Goal: Information Seeking & Learning: Learn about a topic

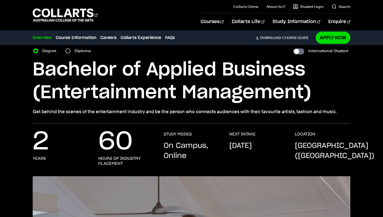
scroll to position [15, 0]
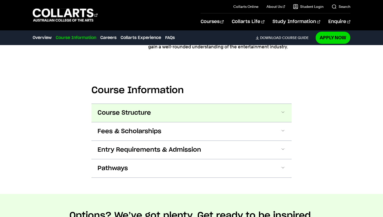
click at [130, 109] on span "Course Structure" at bounding box center [124, 113] width 53 height 8
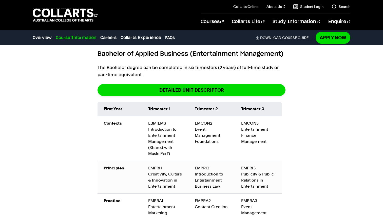
scroll to position [768, 0]
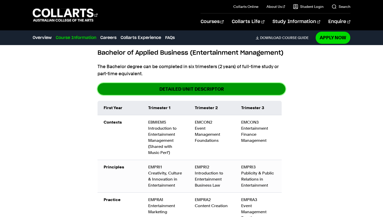
click at [158, 83] on link "detailed unit descriptor" at bounding box center [192, 89] width 188 height 12
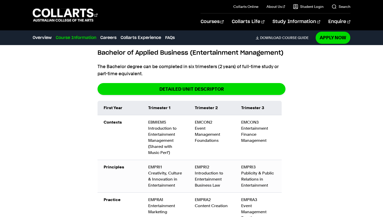
click at [261, 144] on td "EMCON3 Entertainment Finance Management" at bounding box center [258, 137] width 47 height 45
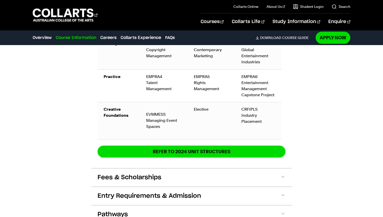
scroll to position [1063, 0]
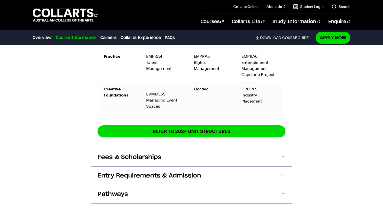
click at [261, 148] on button "Fees & Scholarships" at bounding box center [191, 157] width 200 height 18
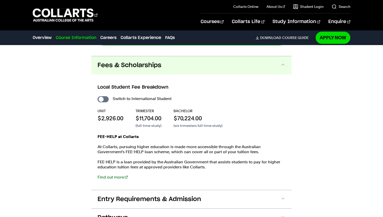
scroll to position [1156, 0]
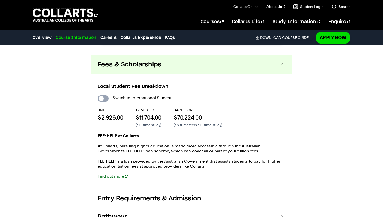
click at [101, 95] on input "International Student" at bounding box center [103, 98] width 11 height 6
checkbox input "true"
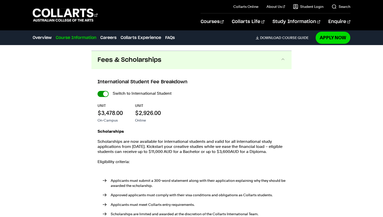
scroll to position [1282, 0]
click at [104, 90] on input "International Student" at bounding box center [103, 93] width 11 height 6
checkbox input "false"
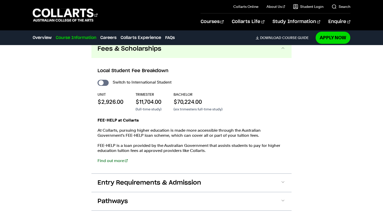
scroll to position [1167, 0]
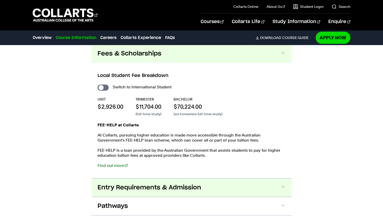
click at [132, 184] on span "Entry Requirements & Admission" at bounding box center [150, 188] width 104 height 8
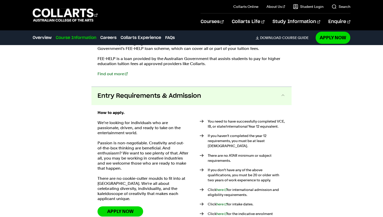
scroll to position [1286, 0]
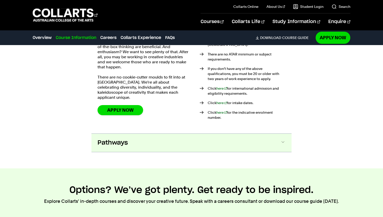
click at [118, 139] on span "Pathways" at bounding box center [113, 143] width 30 height 8
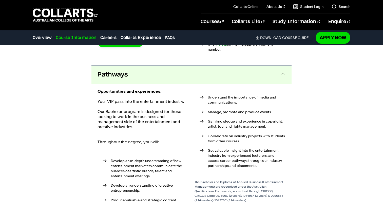
scroll to position [1434, 0]
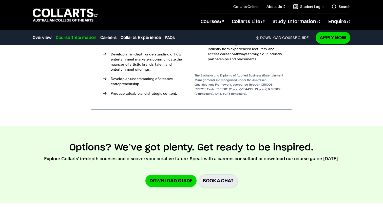
scroll to position [1614, 0]
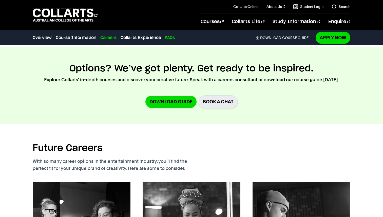
click at [174, 38] on link "FAQs" at bounding box center [170, 38] width 10 height 6
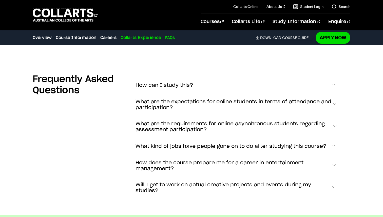
scroll to position [2653, 0]
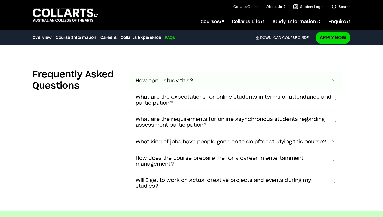
click at [192, 78] on span "How can I study this?" at bounding box center [164, 81] width 58 height 6
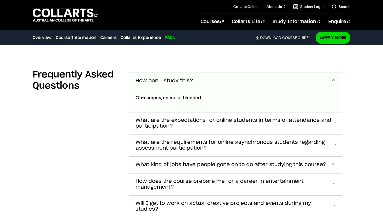
scroll to position [2666, 0]
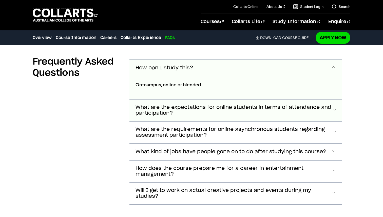
click at [160, 105] on span "What are the expectations for online students in terms of attendance and partic…" at bounding box center [233, 111] width 197 height 12
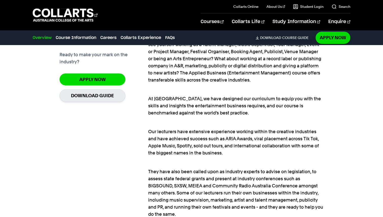
scroll to position [393, 0]
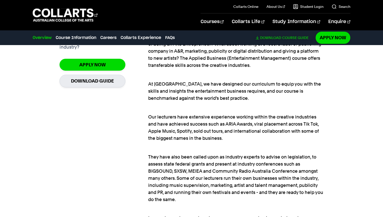
click at [289, 38] on link "Download Course Guide" at bounding box center [284, 37] width 57 height 5
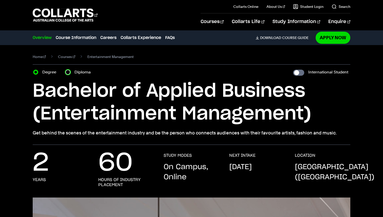
click at [69, 72] on input "Diploma" at bounding box center [67, 72] width 5 height 5
radio input "true"
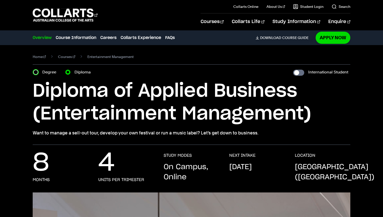
click at [36, 74] on input "Degree" at bounding box center [35, 72] width 5 height 5
radio input "true"
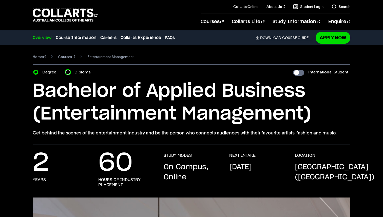
click at [67, 72] on input "Diploma" at bounding box center [67, 72] width 5 height 5
radio input "true"
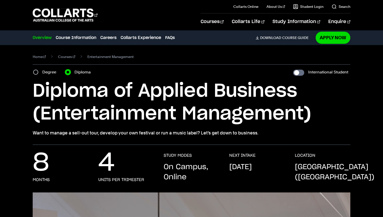
scroll to position [1, 0]
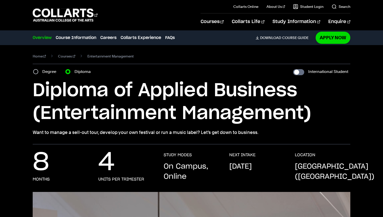
click at [24, 143] on div "Home Courses Entertainment Management Course variant Degree Diploma Internation…" at bounding box center [191, 95] width 383 height 100
click at [36, 71] on input "Degree" at bounding box center [35, 71] width 5 height 5
radio input "true"
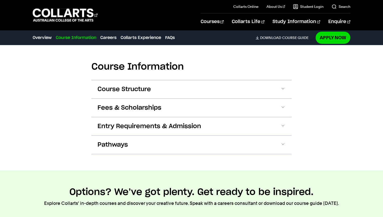
scroll to position [712, 0]
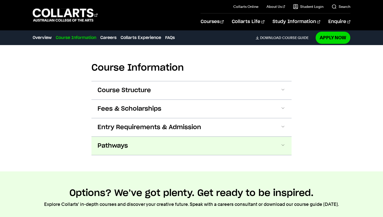
click at [138, 137] on button "Pathways" at bounding box center [191, 146] width 200 height 18
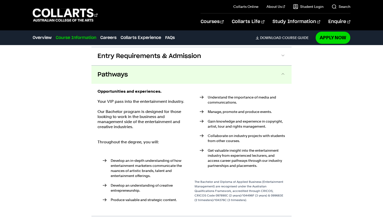
scroll to position [789, 0]
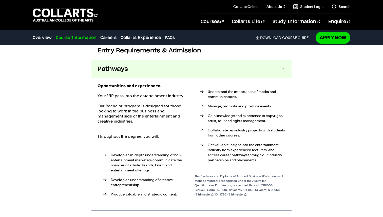
click at [128, 61] on button "Pathways" at bounding box center [191, 69] width 200 height 18
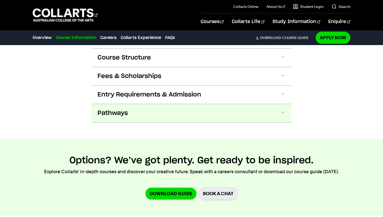
scroll to position [736, 0]
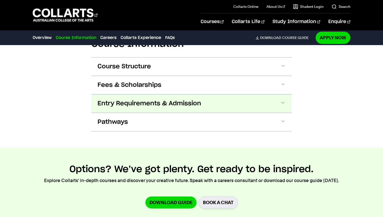
click at [117, 100] on span "Entry Requirements & Admission" at bounding box center [150, 104] width 104 height 8
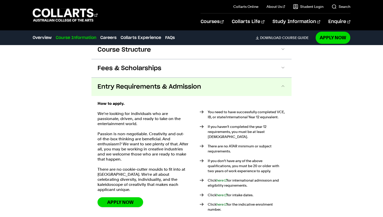
scroll to position [751, 0]
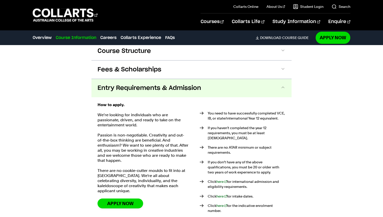
click at [118, 84] on span "Entry Requirements & Admission" at bounding box center [150, 88] width 104 height 8
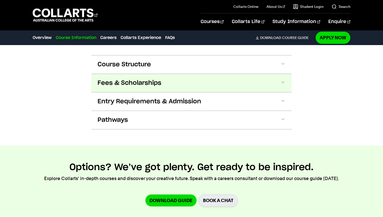
click at [120, 79] on span "Fees & Scholarships" at bounding box center [130, 83] width 64 height 8
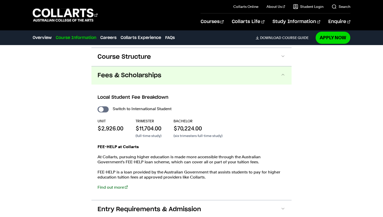
scroll to position [752, 0]
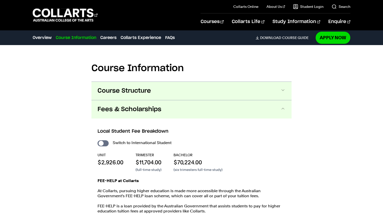
click at [119, 87] on span "Course Structure" at bounding box center [124, 91] width 53 height 8
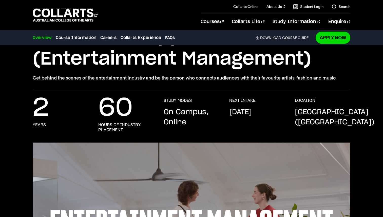
scroll to position [0, 0]
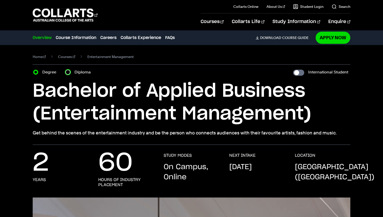
click at [66, 72] on input "Diploma" at bounding box center [67, 72] width 5 height 5
radio input "true"
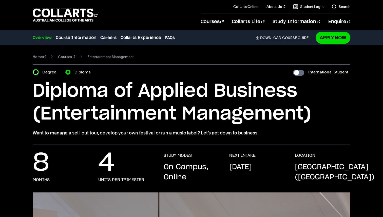
click at [35, 71] on input "Degree" at bounding box center [35, 72] width 5 height 5
radio input "true"
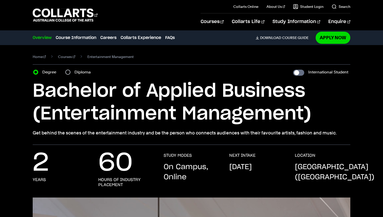
click at [72, 72] on div "Diploma" at bounding box center [79, 72] width 28 height 7
click at [77, 41] on link "Course Information" at bounding box center [76, 38] width 41 height 6
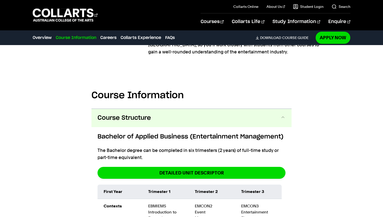
scroll to position [691, 0]
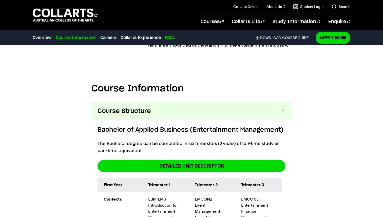
click at [168, 36] on link "FAQs" at bounding box center [170, 38] width 10 height 6
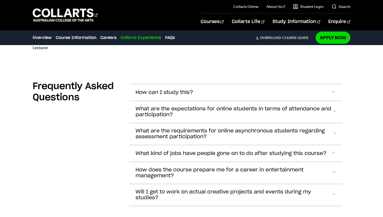
scroll to position [2391, 0]
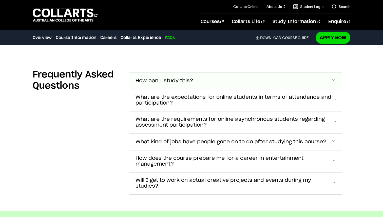
click at [162, 72] on button "How can I study this?" at bounding box center [235, 80] width 213 height 17
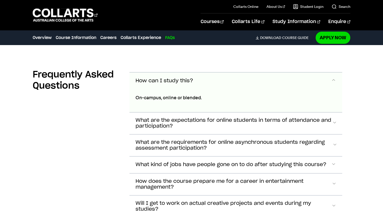
scroll to position [2404, 0]
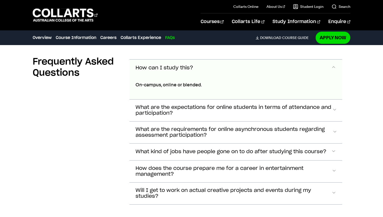
click at [161, 65] on span "How can I study this?" at bounding box center [164, 68] width 58 height 6
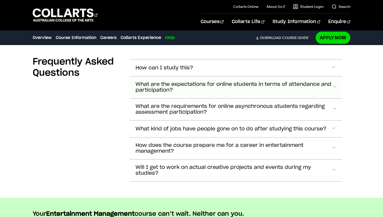
click at [168, 82] on span "What are the expectations for online students in terms of attendance and partic…" at bounding box center [233, 88] width 197 height 12
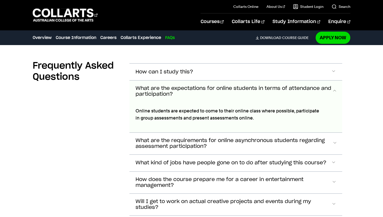
scroll to position [2398, 0]
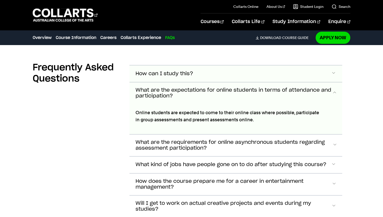
click at [151, 71] on span "How can I study this?" at bounding box center [164, 74] width 58 height 6
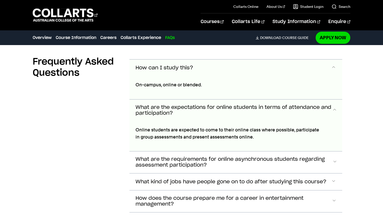
click at [151, 60] on button "How can I study this?" at bounding box center [235, 68] width 213 height 17
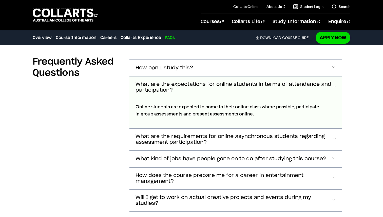
click at [150, 82] on span "What are the expectations for online students in terms of attendance and partic…" at bounding box center [233, 88] width 197 height 12
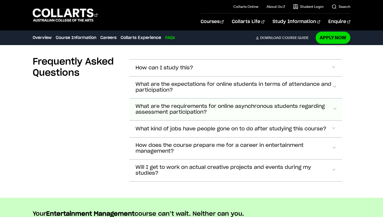
click at [159, 104] on span "What are the requirements for online asynchronous students regarding assessment…" at bounding box center [233, 110] width 197 height 12
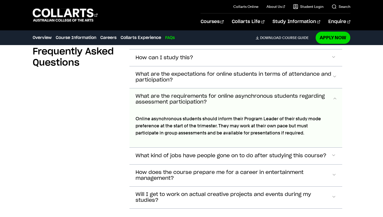
scroll to position [2414, 0]
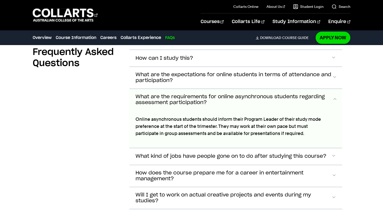
click at [152, 94] on span "What are the requirements for online asynchronous students regarding assessment…" at bounding box center [233, 100] width 197 height 12
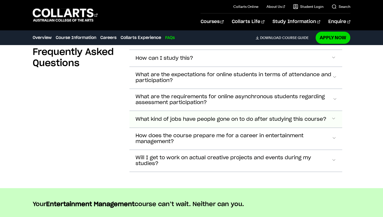
click at [146, 111] on button "What kind of jobs have people gone on to do after studying this course?" at bounding box center [235, 119] width 213 height 17
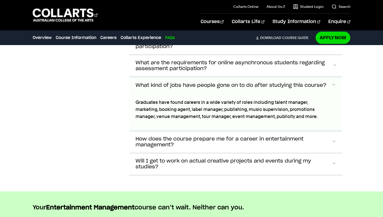
scroll to position [2465, 0]
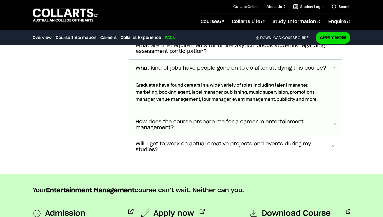
click at [150, 119] on span "How does the course prepare me for a career in entertainment management?" at bounding box center [233, 125] width 196 height 12
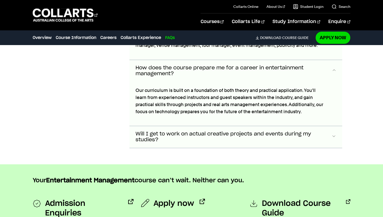
click at [150, 131] on span "Will I get to work on actual creative projects and events during my studies?" at bounding box center [233, 137] width 196 height 12
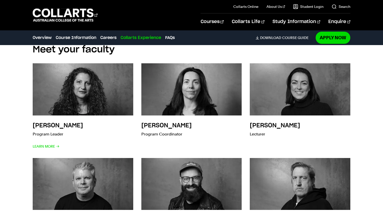
scroll to position [2078, 0]
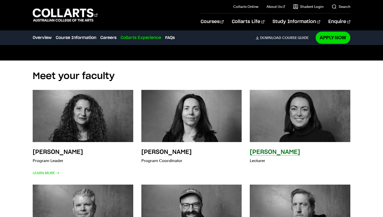
click at [319, 99] on img at bounding box center [300, 115] width 111 height 57
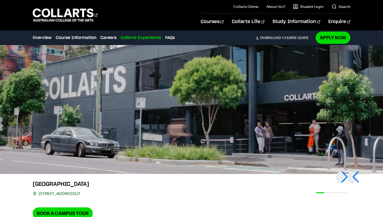
scroll to position [1735, 0]
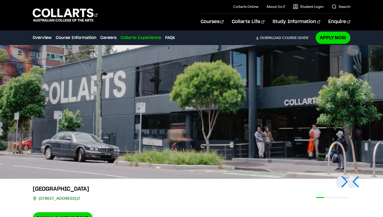
click at [80, 195] on link "208 Wellington St, Collingwood VIC 3066" at bounding box center [59, 198] width 41 height 7
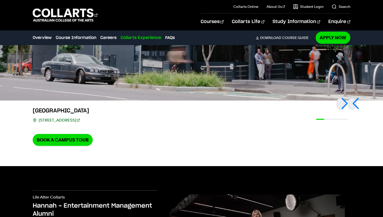
scroll to position [1824, 0]
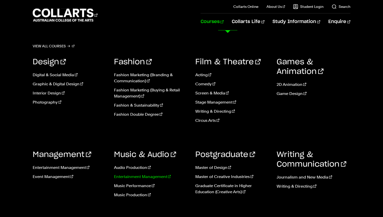
click at [161, 176] on link "Entertainment Management" at bounding box center [151, 177] width 74 height 6
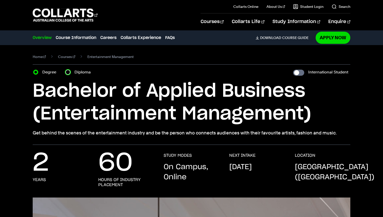
click at [69, 71] on input "Diploma" at bounding box center [67, 72] width 5 height 5
radio input "true"
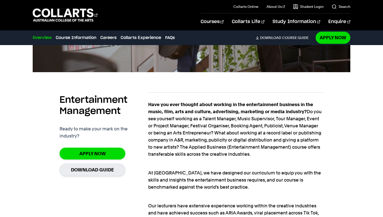
scroll to position [328, 0]
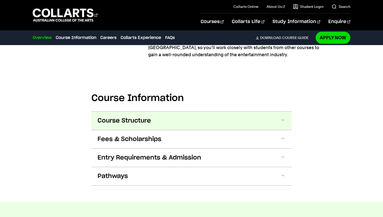
click at [106, 117] on span "Course Structure" at bounding box center [124, 121] width 53 height 8
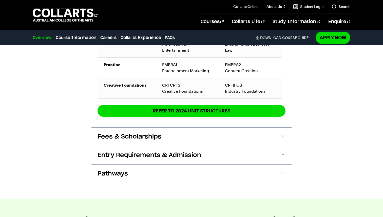
scroll to position [900, 0]
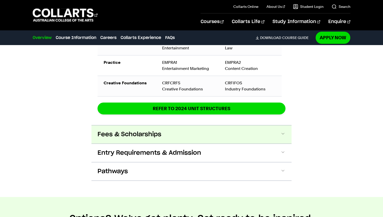
click at [113, 130] on span "Fees & Scholarships" at bounding box center [130, 134] width 64 height 8
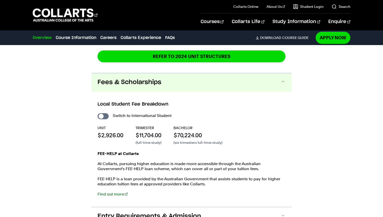
scroll to position [949, 0]
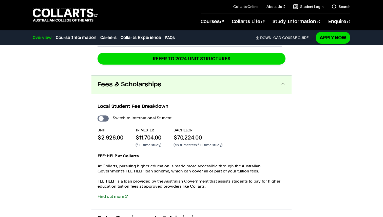
click at [118, 81] on span "Fees & Scholarships" at bounding box center [130, 85] width 64 height 8
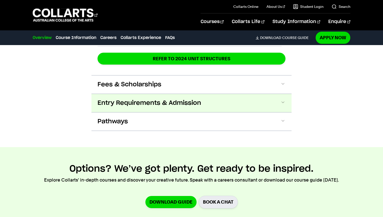
click at [116, 99] on span "Entry Requirements & Admission" at bounding box center [150, 103] width 104 height 8
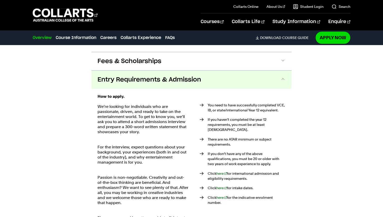
scroll to position [984, 0]
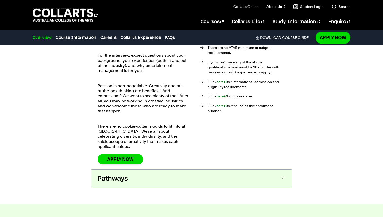
click at [119, 175] on span "Pathways" at bounding box center [113, 179] width 30 height 8
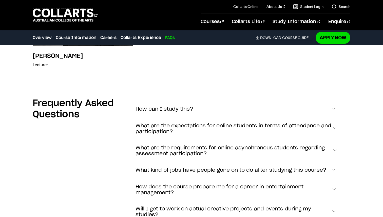
scroll to position [2366, 0]
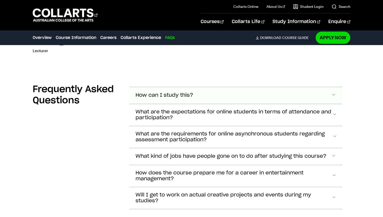
click at [154, 87] on button "How can I study this?" at bounding box center [235, 95] width 213 height 17
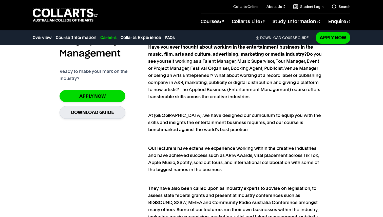
scroll to position [207, 0]
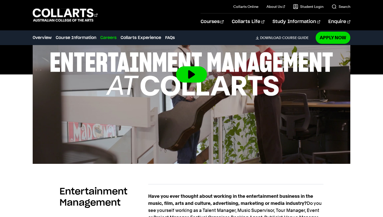
click at [261, 35] on ul "Overview Course Information Careers Collarts Experience FAQs Download Course Gu…" at bounding box center [173, 37] width 280 height 7
click at [263, 36] on span "Download" at bounding box center [270, 37] width 21 height 5
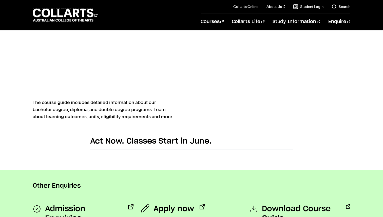
scroll to position [277, 0]
